Goal: Task Accomplishment & Management: Use online tool/utility

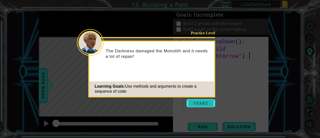
click at [197, 106] on button "Start" at bounding box center [201, 103] width 29 height 8
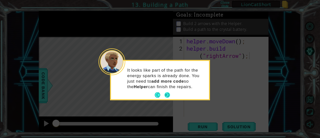
click at [164, 95] on button "Next" at bounding box center [167, 94] width 7 height 7
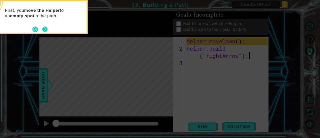
click at [43, 29] on button "Next" at bounding box center [45, 30] width 6 height 6
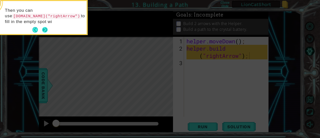
click at [47, 30] on button "Next" at bounding box center [45, 30] width 6 height 6
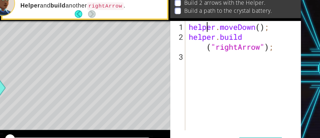
click at [200, 40] on div "helper . moveDown ( ) ; helper . build ( "rightArrow" ) ;" at bounding box center [228, 85] width 85 height 94
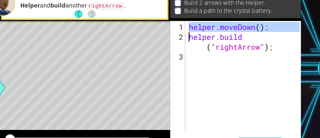
click at [188, 52] on div "helper . moveDown ( ) ; helper . build ( "rightArrow" ) ;" at bounding box center [228, 85] width 85 height 94
type textarea "[DOMAIN_NAME]("rightArrow");"
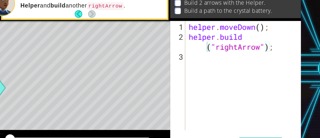
drag, startPoint x: 185, startPoint y: 49, endPoint x: 203, endPoint y: 54, distance: 19.2
click at [203, 54] on div "[DOMAIN_NAME]("rightArrow"); 1 2 3 helper . moveDown ( ) ; helper . build ( "ri…" at bounding box center [220, 77] width 95 height 80
click at [235, 61] on div "helper . moveDown ( ) ; helper . build ( "rightArrow" ) ;" at bounding box center [228, 85] width 85 height 94
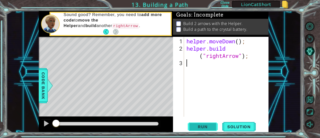
click at [199, 128] on span "Run" at bounding box center [203, 126] width 20 height 5
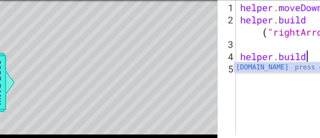
scroll to position [0, 2]
type textarea "[DOMAIN_NAME]("rightArrow");"
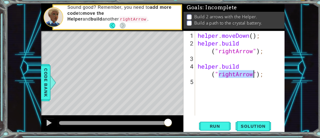
click at [230, 102] on div "helper . moveDown ( ) ; helper . build ( "rightArrow" ) ; helper . build ( "rig…" at bounding box center [228, 85] width 85 height 94
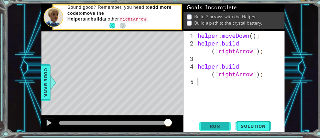
click at [203, 124] on button "Run" at bounding box center [203, 127] width 30 height 10
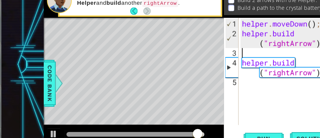
click at [195, 63] on div "helper . moveDown ( ) ; helper . build ( "rightArrow" ) ; helper . build ( "rig…" at bounding box center [228, 85] width 85 height 94
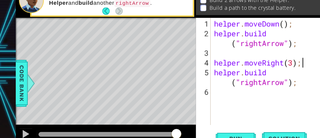
scroll to position [0, 3]
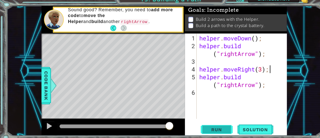
type textarea "helper.moveRight(3);"
click at [205, 123] on button "Run" at bounding box center [203, 127] width 30 height 10
